Goal: Transaction & Acquisition: Purchase product/service

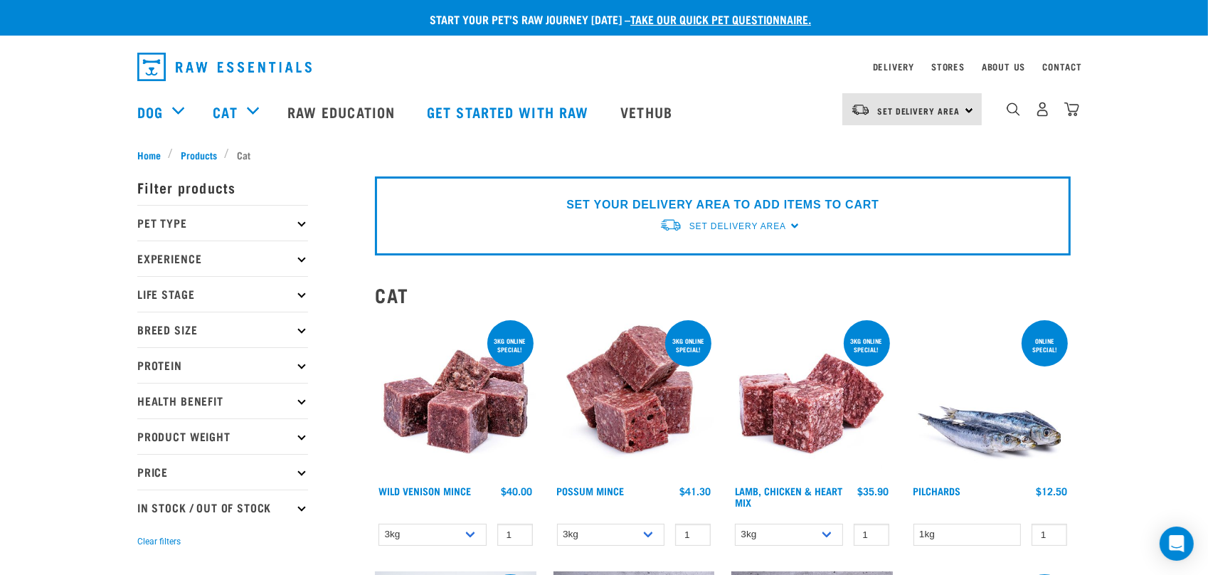
click at [305, 224] on p "Pet Type" at bounding box center [222, 223] width 171 height 36
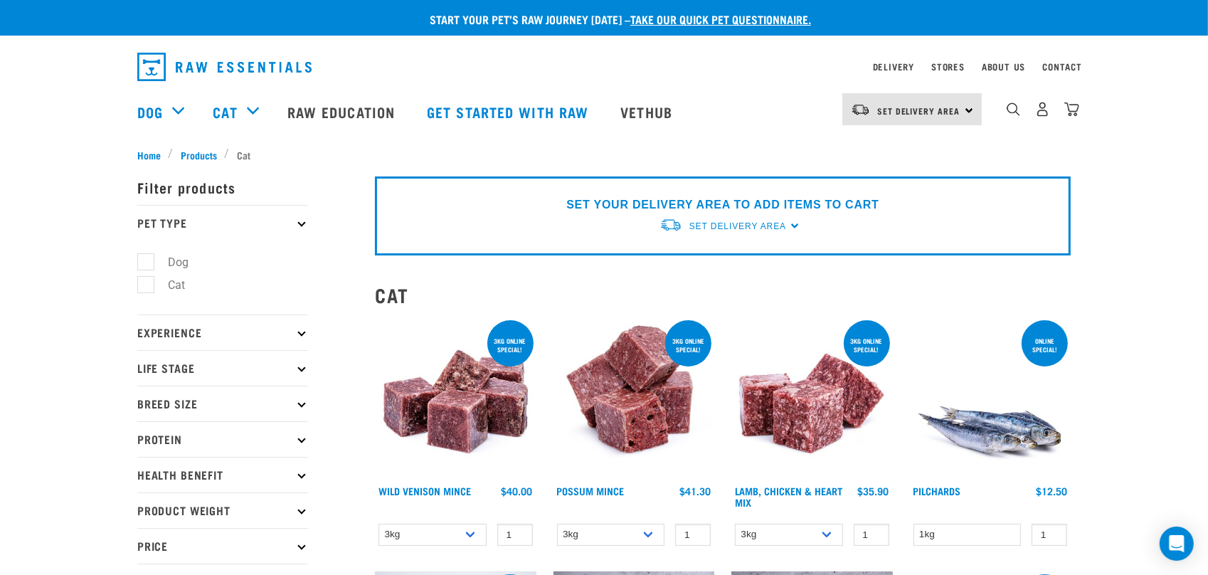
click at [150, 259] on label "Dog" at bounding box center [169, 262] width 49 height 18
click at [147, 259] on input "Dog" at bounding box center [141, 259] width 9 height 9
checkbox input "true"
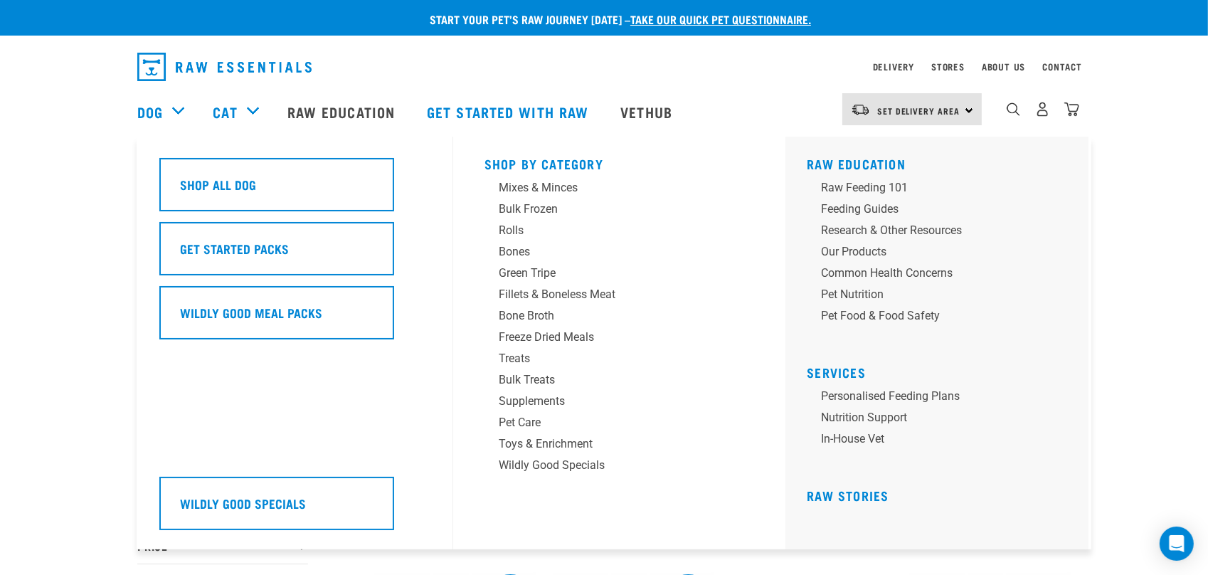
click at [177, 111] on div "Dog" at bounding box center [167, 111] width 61 height 57
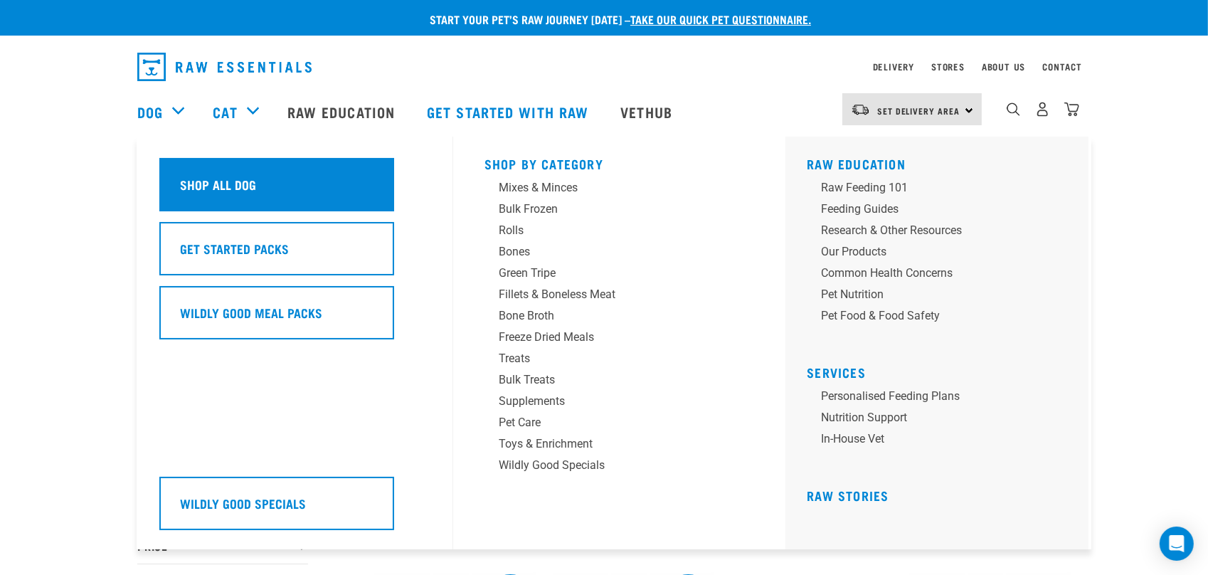
click at [251, 189] on h5 "Shop All Dog" at bounding box center [218, 184] width 76 height 18
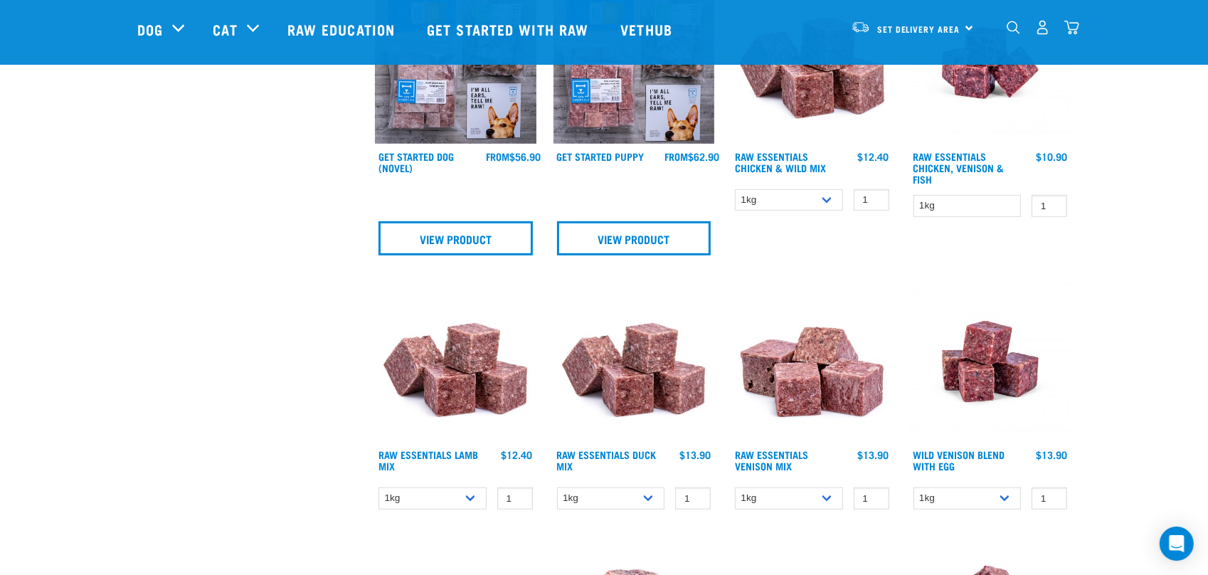
scroll to position [640, 0]
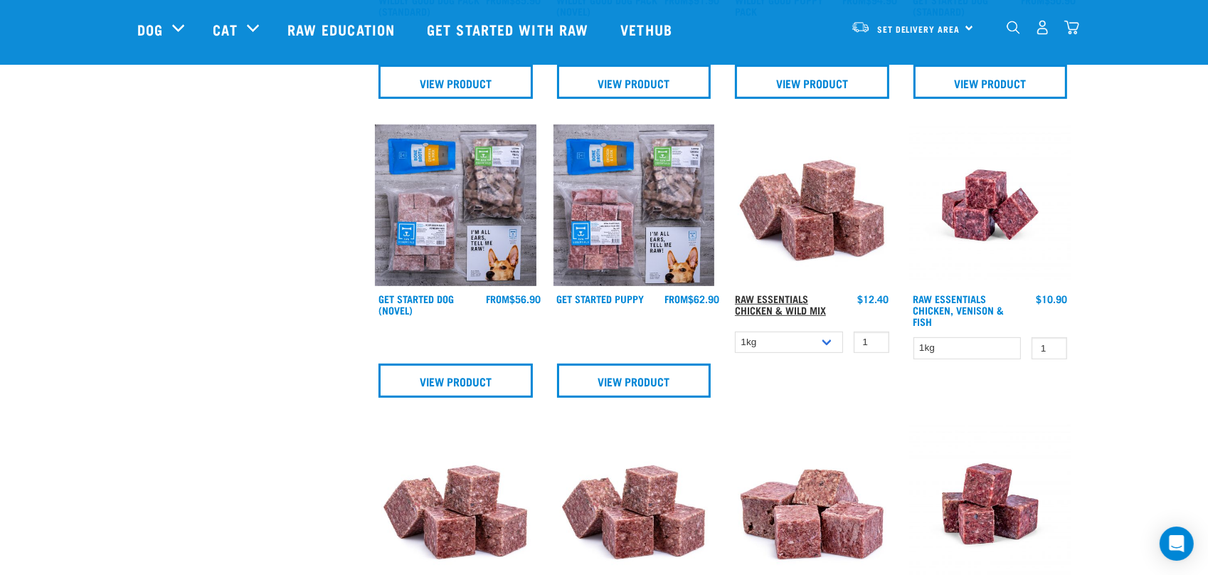
click at [785, 307] on link "Raw Essentials Chicken & Wild Mix" at bounding box center [780, 304] width 91 height 16
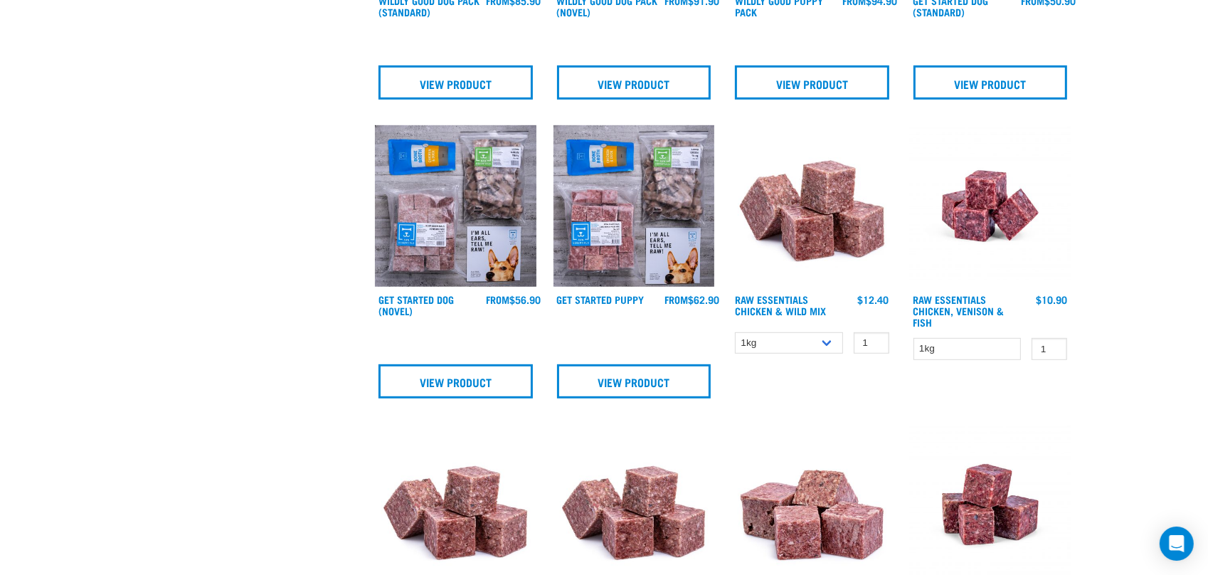
click at [978, 234] on img at bounding box center [990, 205] width 161 height 161
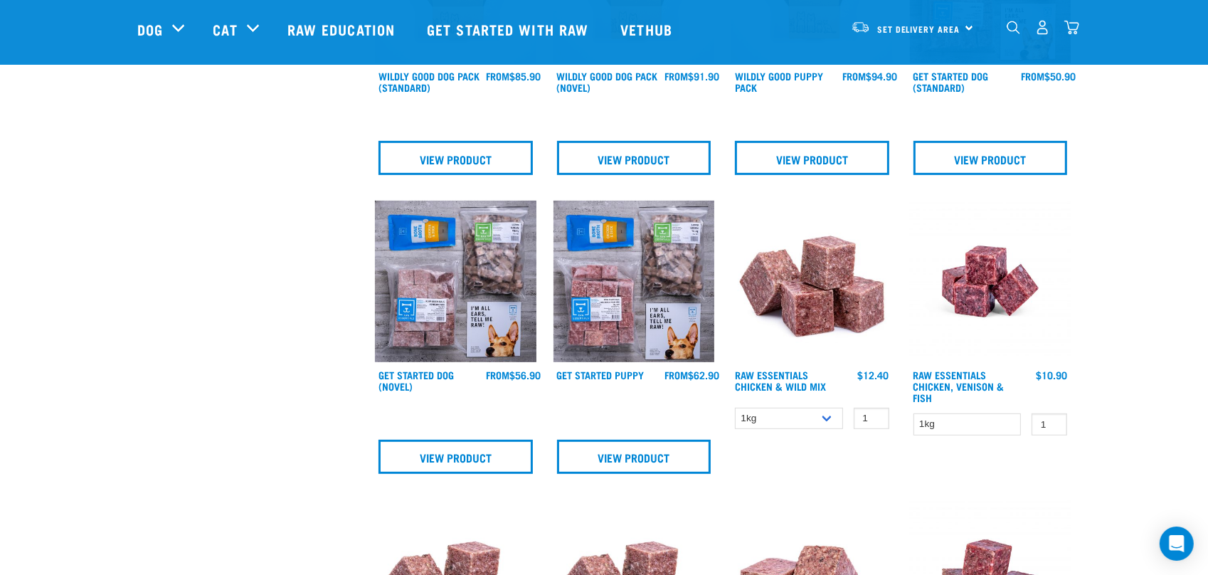
scroll to position [711, 0]
